Goal: Information Seeking & Learning: Learn about a topic

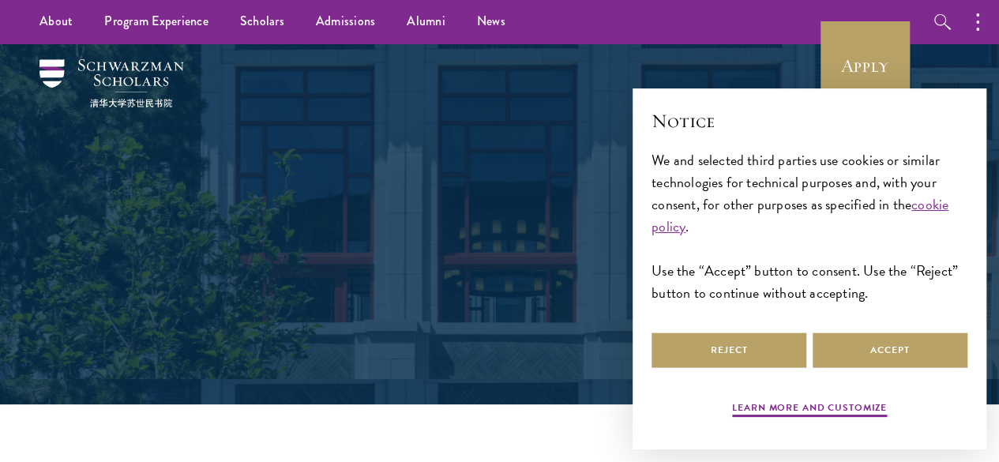
click at [545, 299] on div "Frequently Asked Questions" at bounding box center [499, 224] width 545 height 245
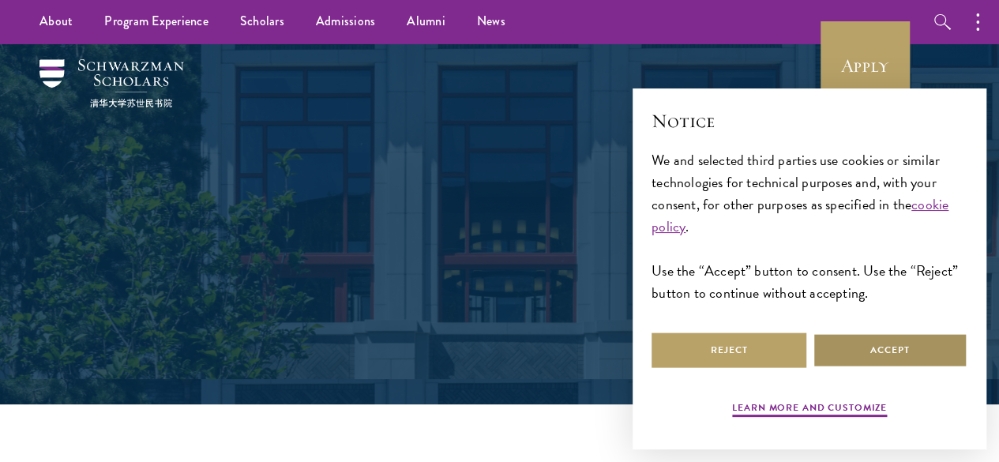
click at [832, 357] on button "Accept" at bounding box center [889, 350] width 155 height 36
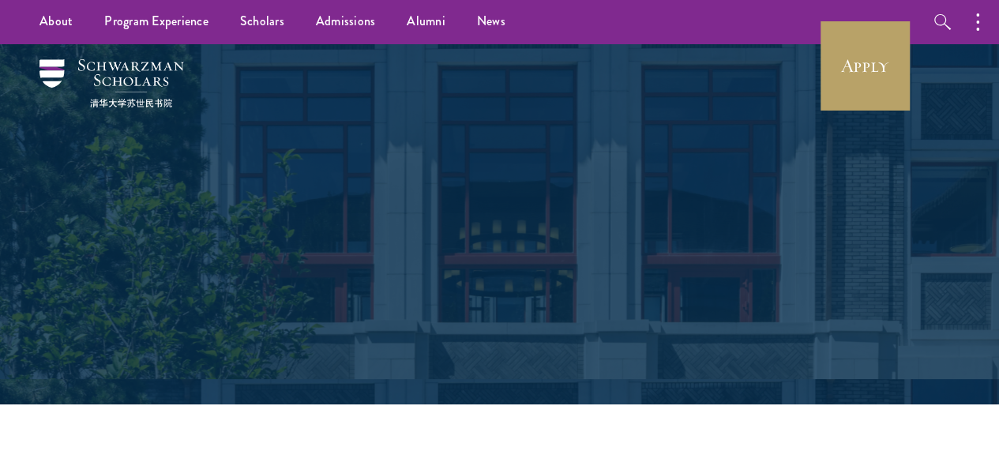
click at [684, 234] on h1 "Frequently Asked Questions" at bounding box center [499, 239] width 545 height 55
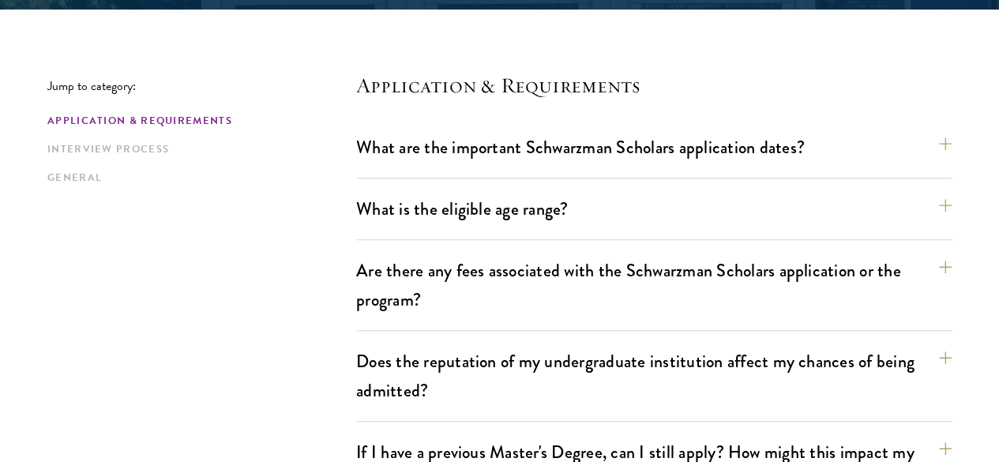
scroll to position [411, 0]
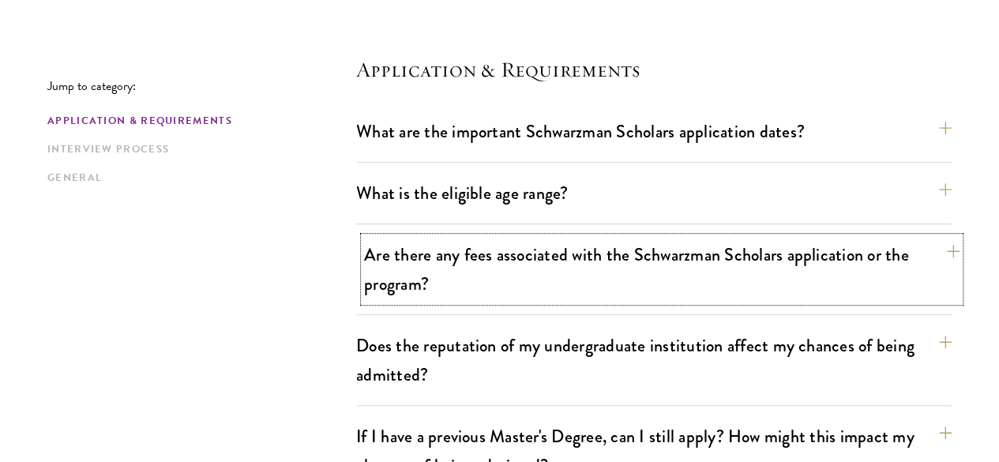
click at [927, 240] on button "Are there any fees associated with the Schwarzman Scholars application or the p…" at bounding box center [661, 269] width 595 height 65
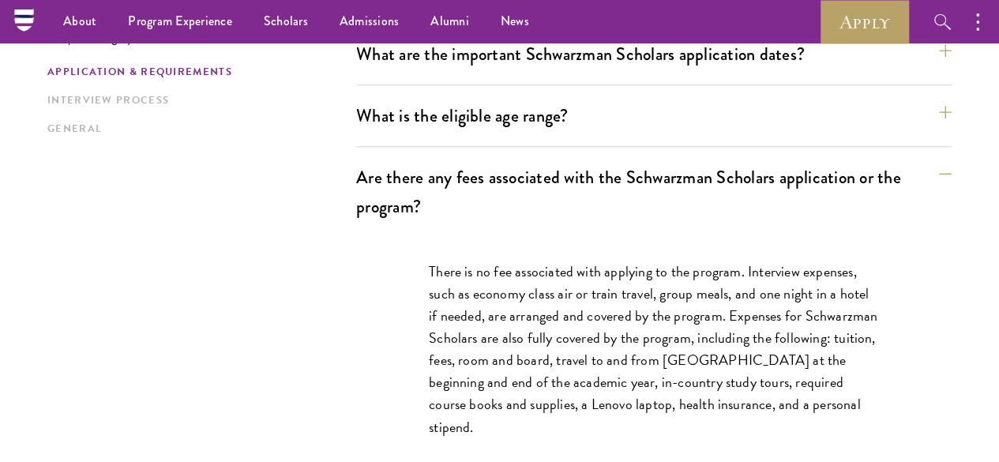
scroll to position [474, 0]
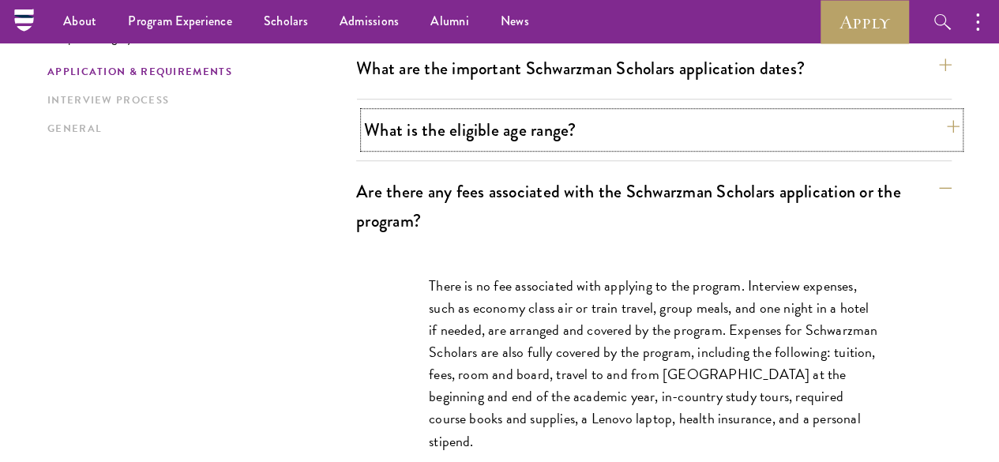
click at [919, 129] on button "What is the eligible age range?" at bounding box center [661, 130] width 595 height 36
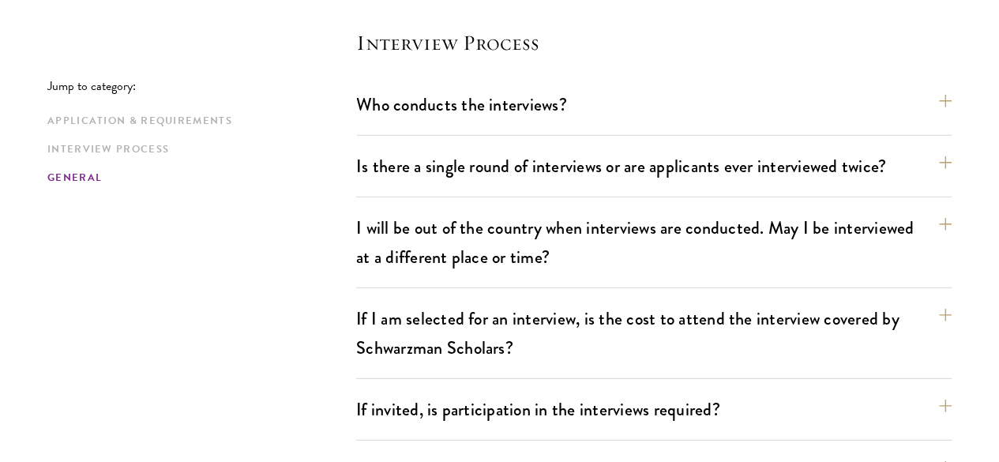
scroll to position [2147, 0]
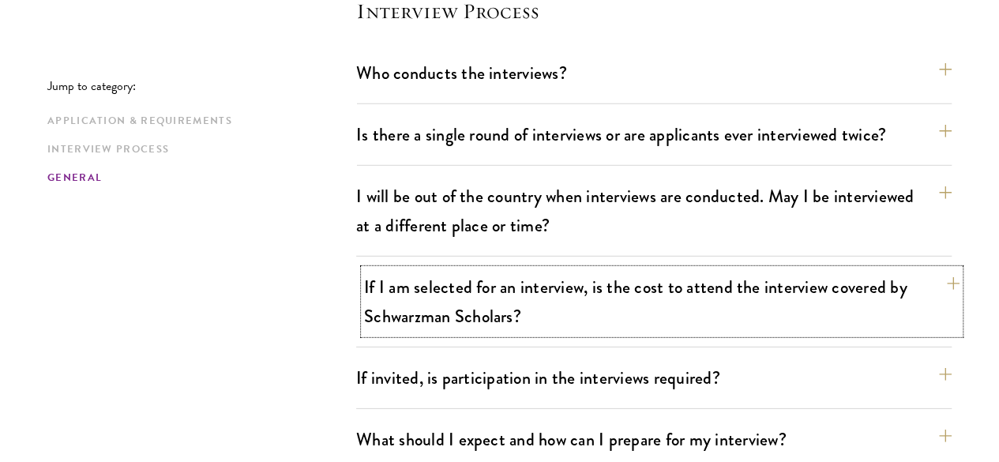
click at [919, 269] on button "If I am selected for an interview, is the cost to attend the interview covered …" at bounding box center [661, 301] width 595 height 65
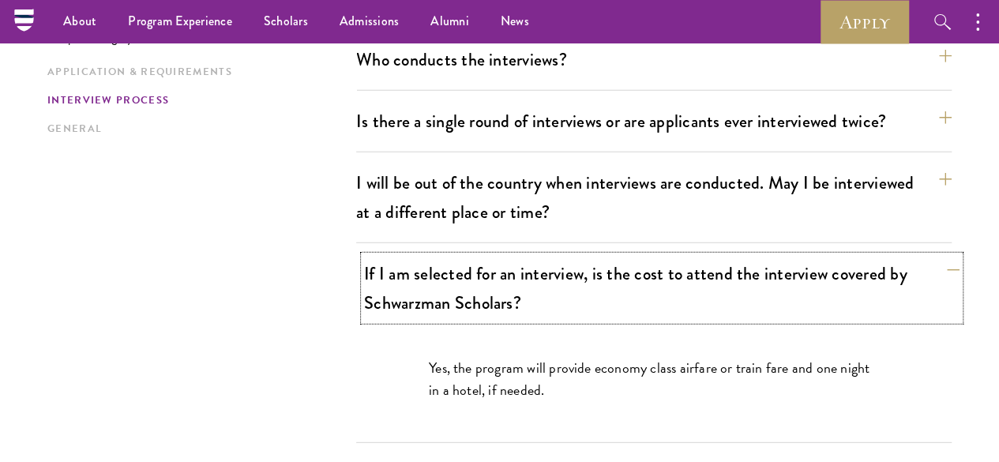
scroll to position [2038, 0]
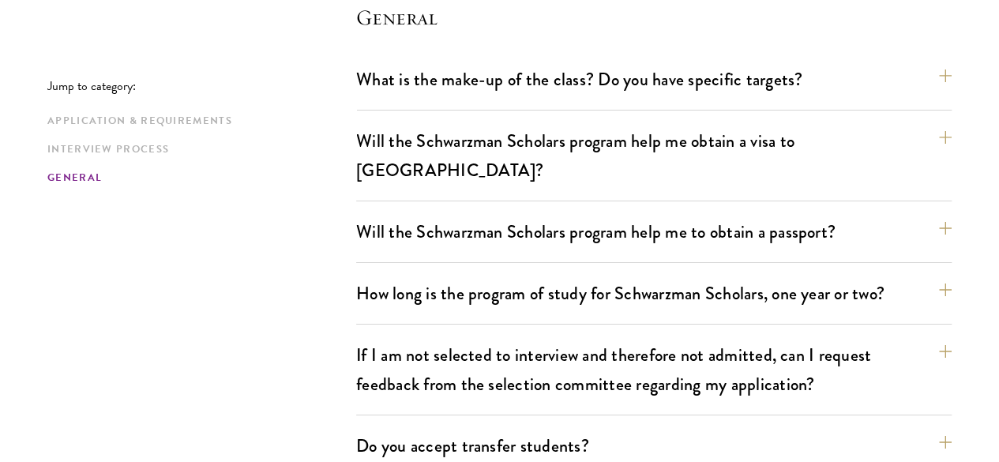
scroll to position [2701, 0]
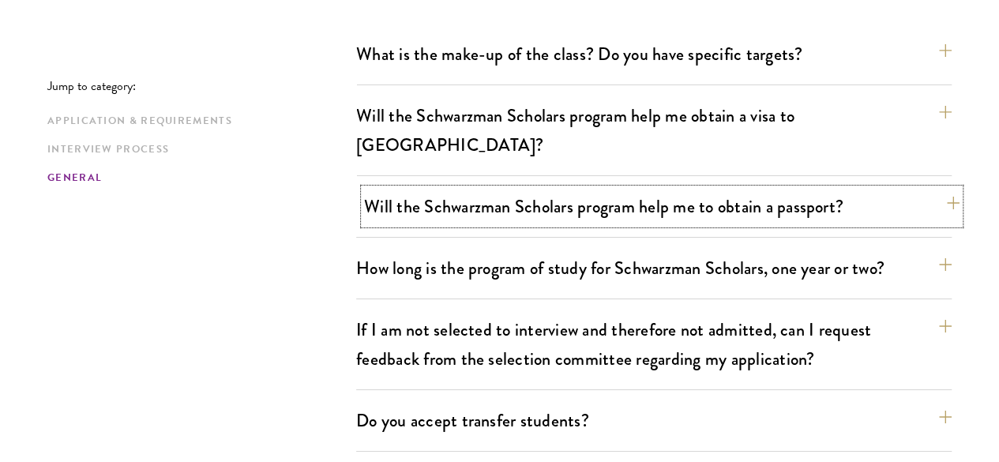
click at [917, 189] on button "Will the Schwarzman Scholars program help me to obtain a passport?" at bounding box center [661, 207] width 595 height 36
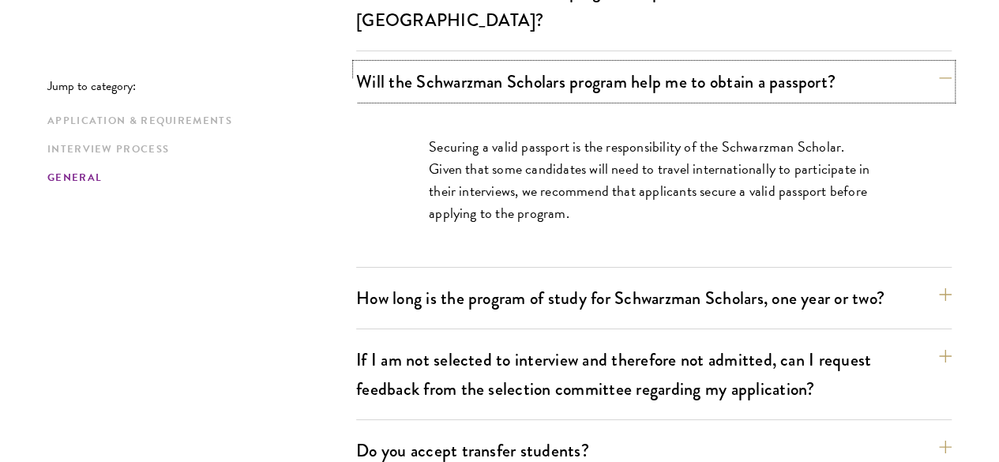
scroll to position [2719, 0]
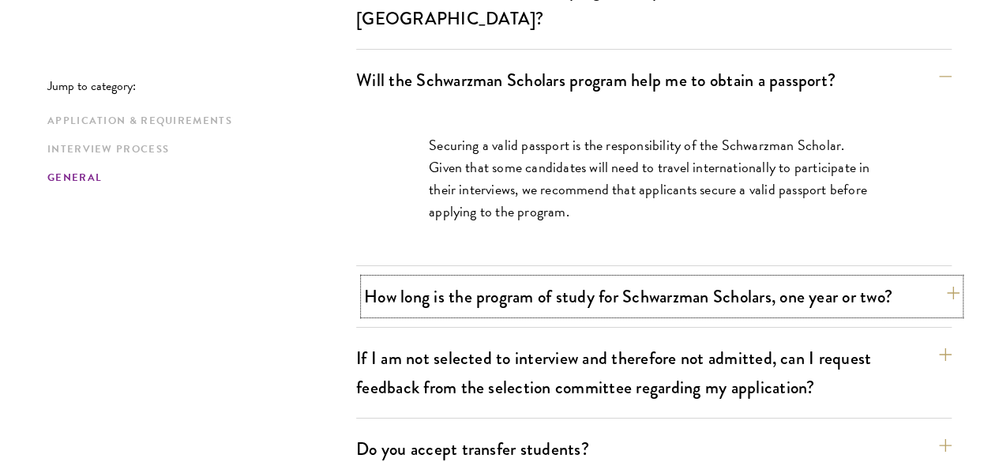
click at [920, 279] on button "How long is the program of study for Schwarzman Scholars, one year or two?" at bounding box center [661, 297] width 595 height 36
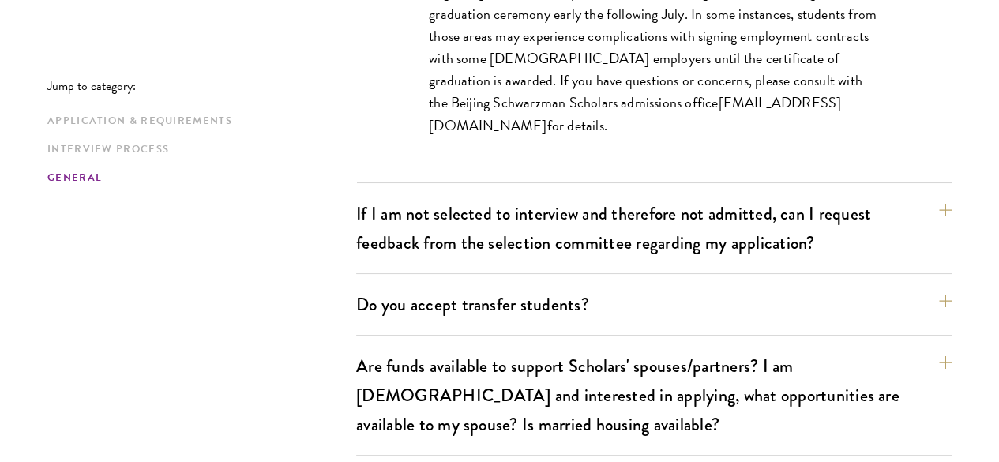
scroll to position [2971, 0]
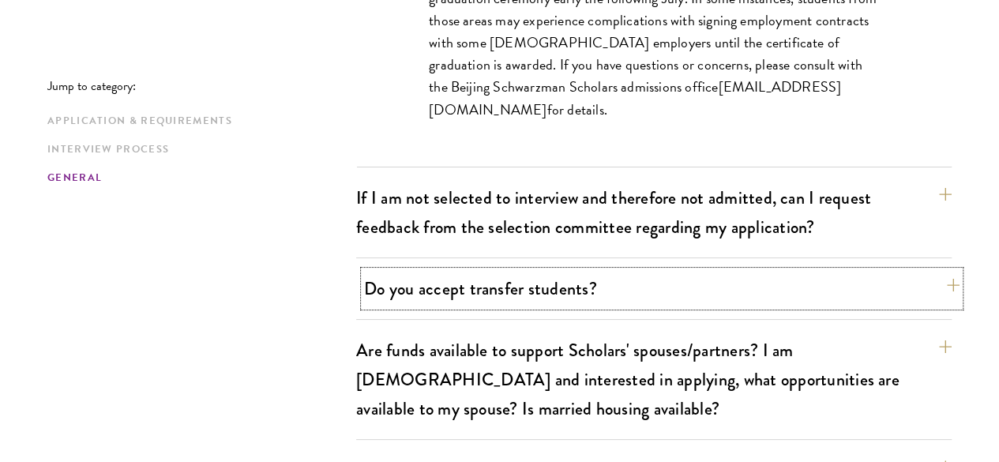
click at [917, 271] on button "Do you accept transfer students?" at bounding box center [661, 289] width 595 height 36
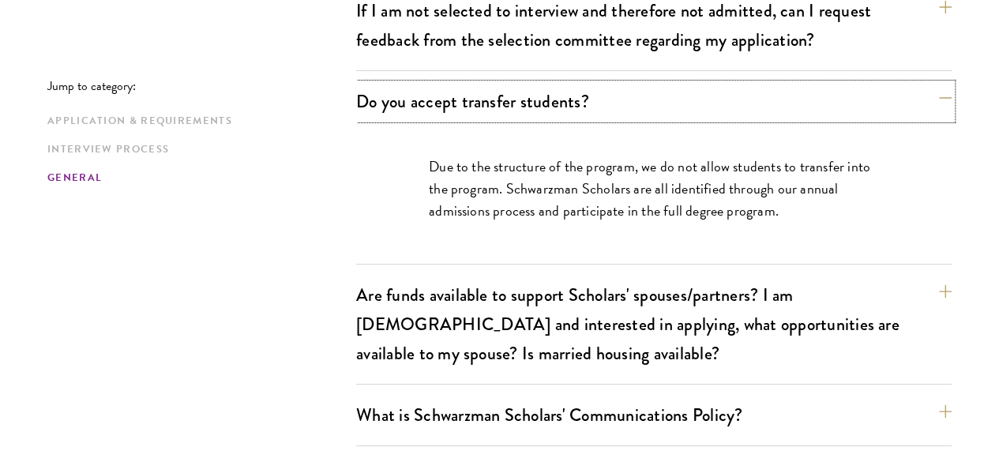
scroll to position [2915, 0]
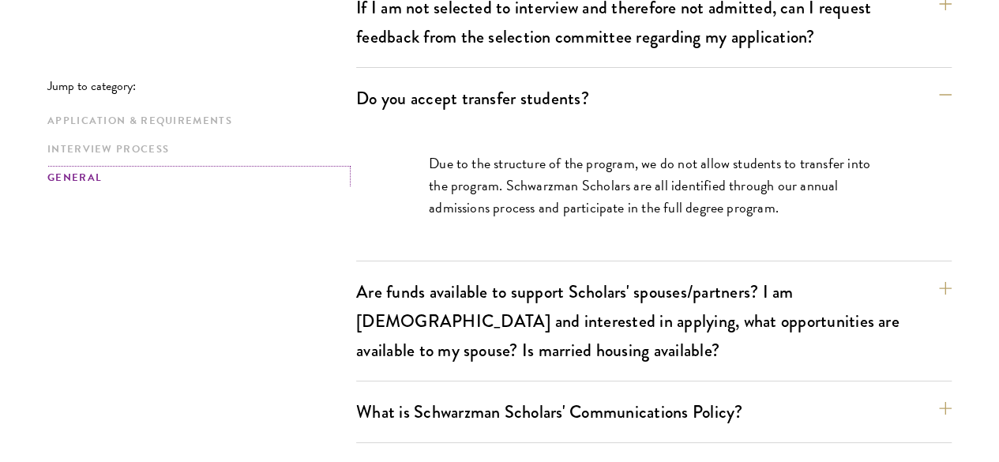
click at [96, 178] on link "General" at bounding box center [196, 178] width 299 height 17
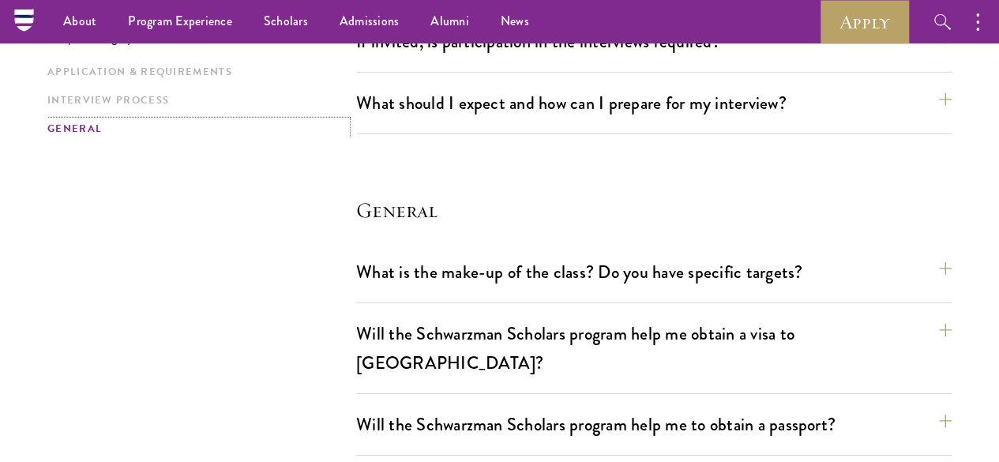
scroll to position [2338, 0]
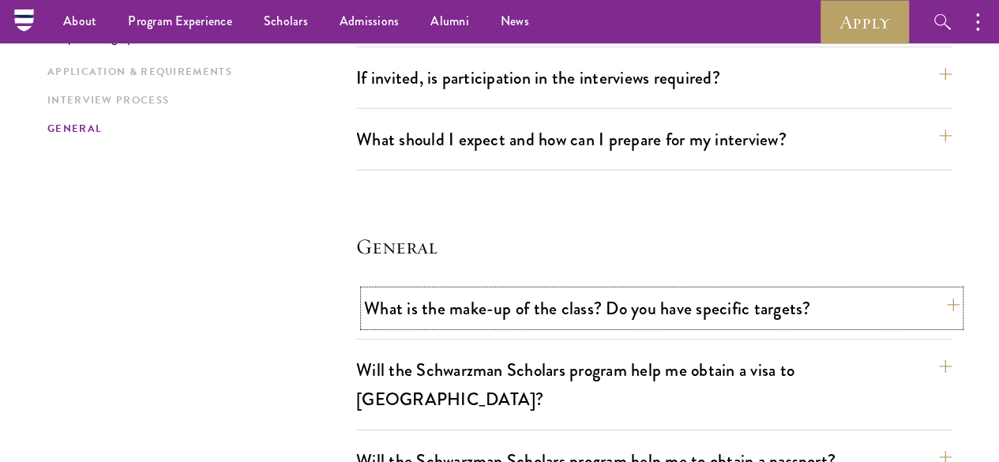
click at [908, 291] on button "What is the make-up of the class? Do you have specific targets?" at bounding box center [661, 309] width 595 height 36
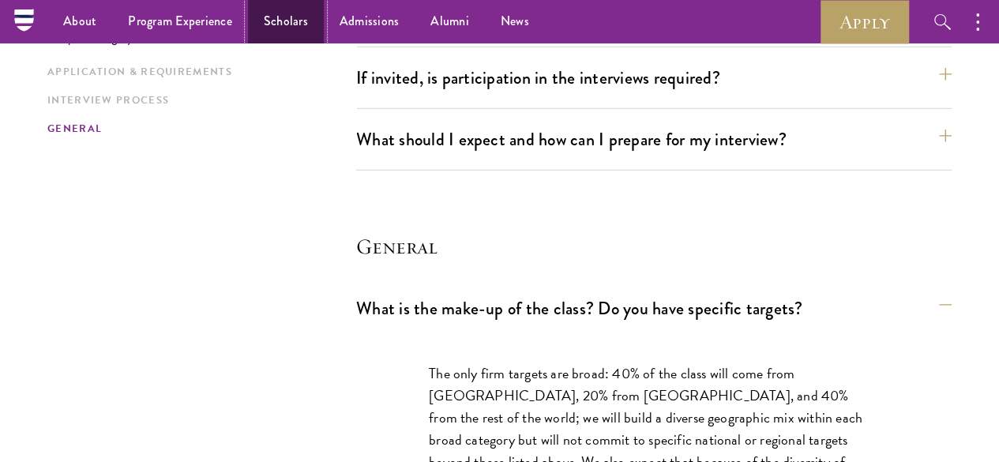
click at [287, 18] on link "Scholars" at bounding box center [286, 21] width 76 height 43
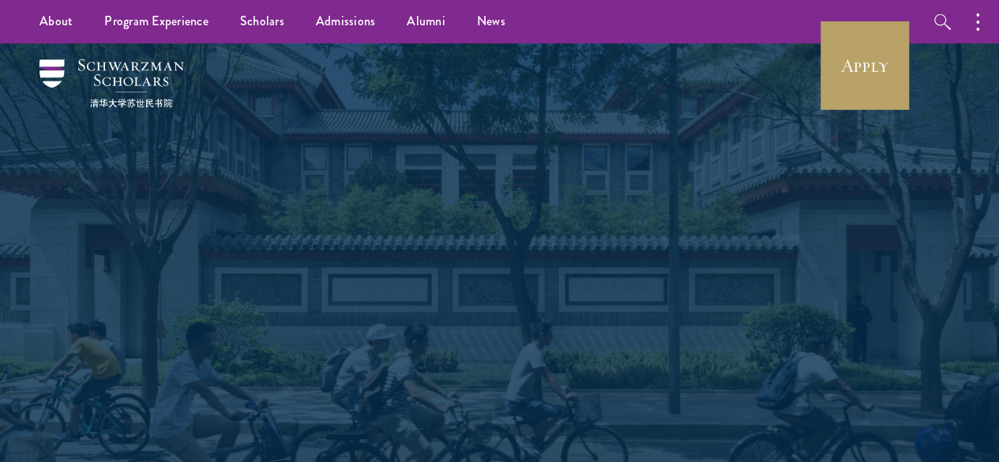
click at [688, 94] on div "Scholars Join a diverse community committed to global progress." at bounding box center [499, 266] width 904 height 446
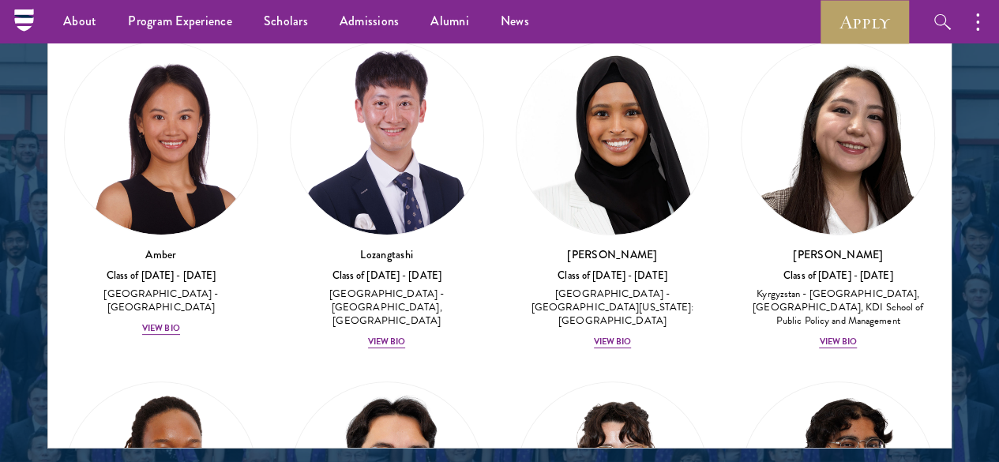
scroll to position [2053, 0]
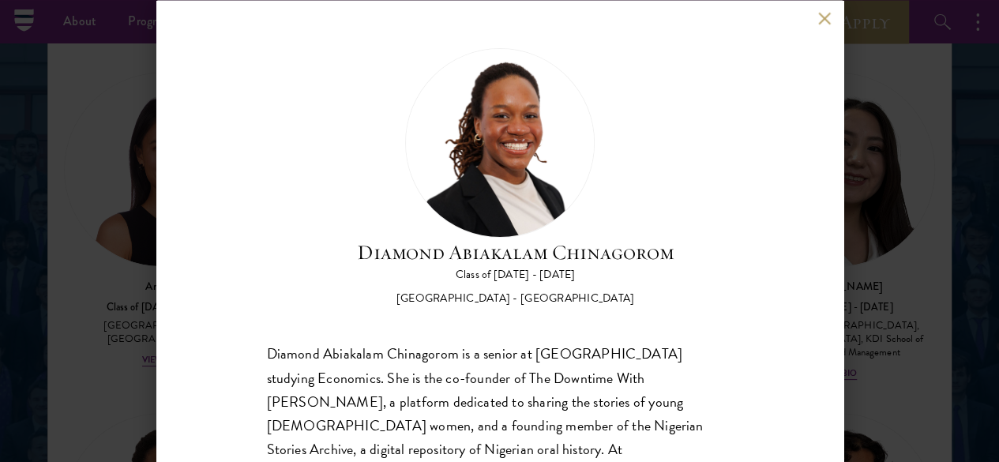
click at [782, 156] on div "Diamond Abiakalam Chinagorom Class of 2025 - 2026 Nigeria - Mount Holyoke Colle…" at bounding box center [499, 231] width 687 height 462
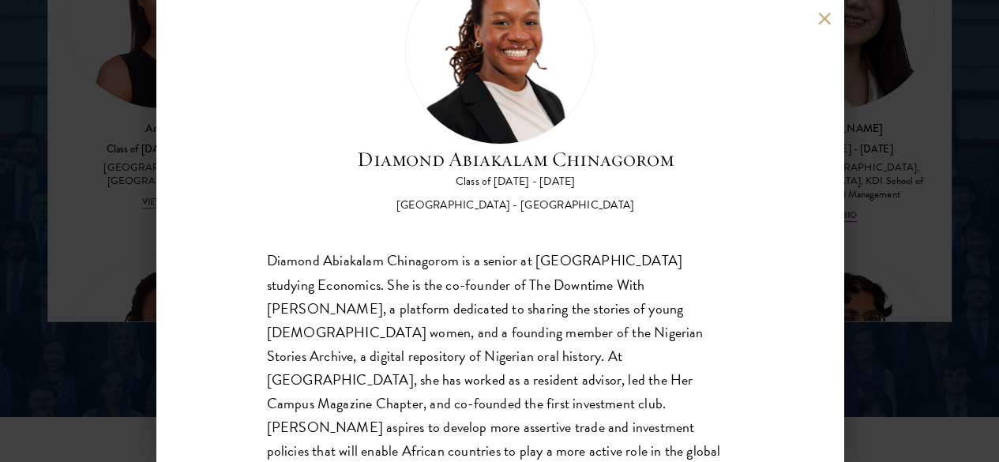
scroll to position [2305, 0]
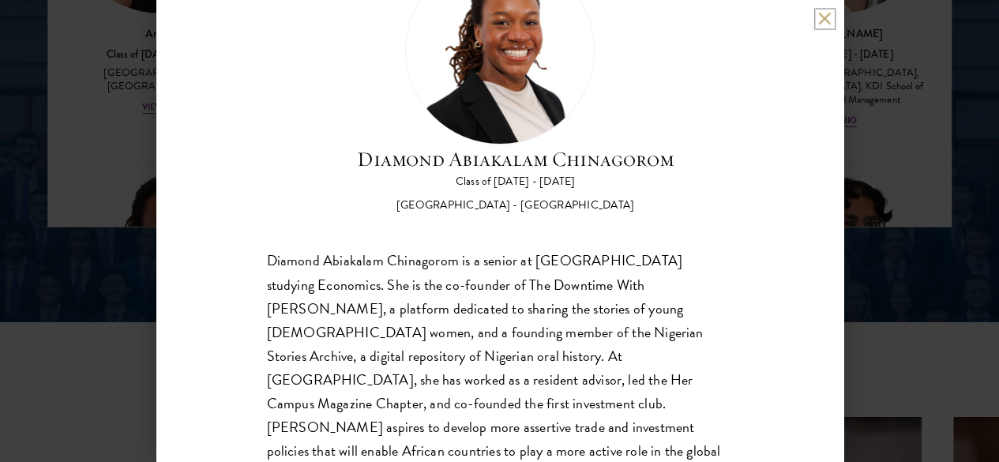
click at [828, 12] on button at bounding box center [824, 18] width 13 height 13
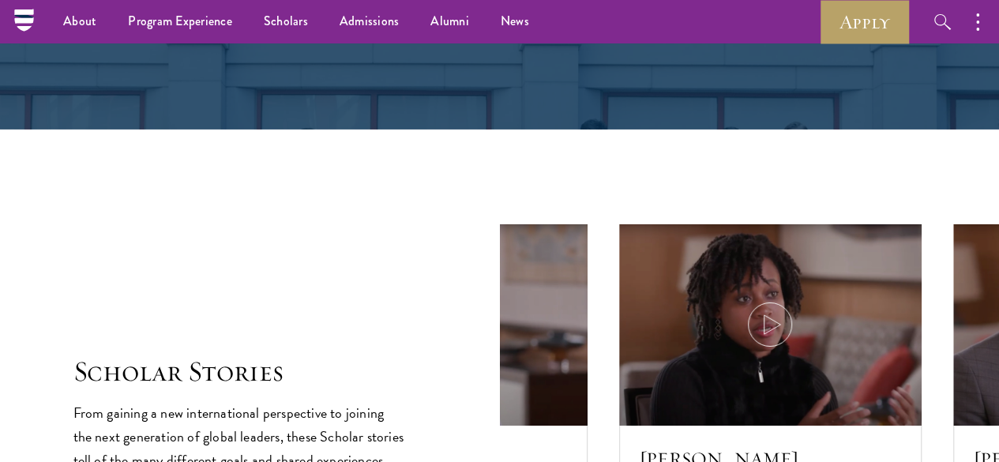
scroll to position [2094, 0]
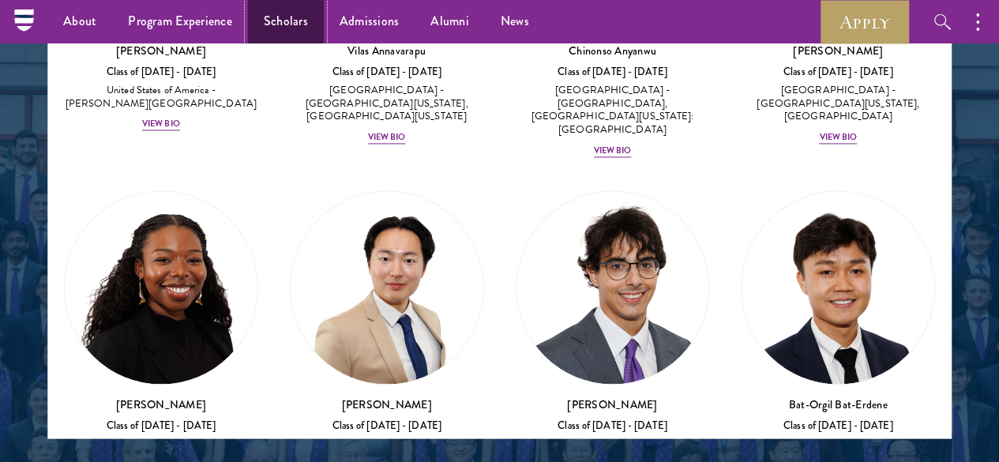
click at [287, 21] on link "Scholars" at bounding box center [286, 21] width 76 height 43
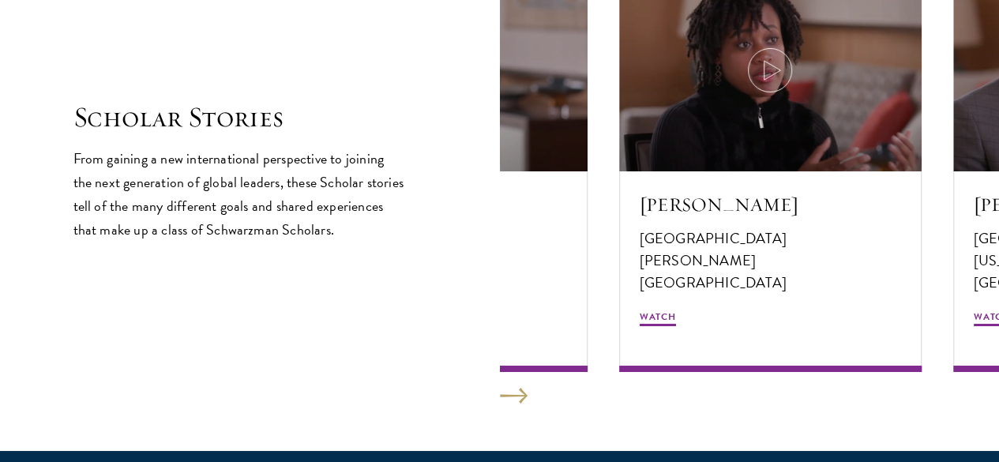
scroll to position [2842, 0]
